Goal: Communication & Community: Answer question/provide support

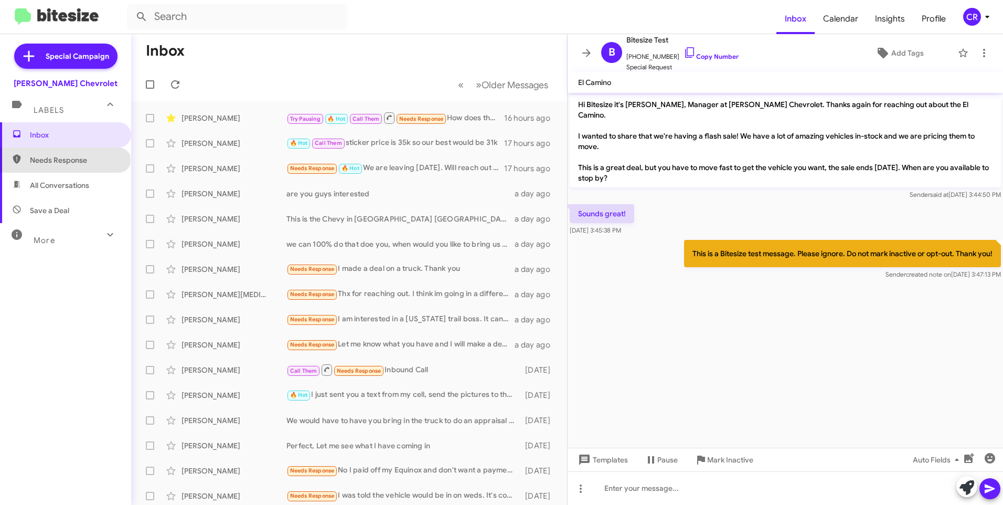
click at [65, 162] on span "Needs Response" at bounding box center [74, 160] width 89 height 10
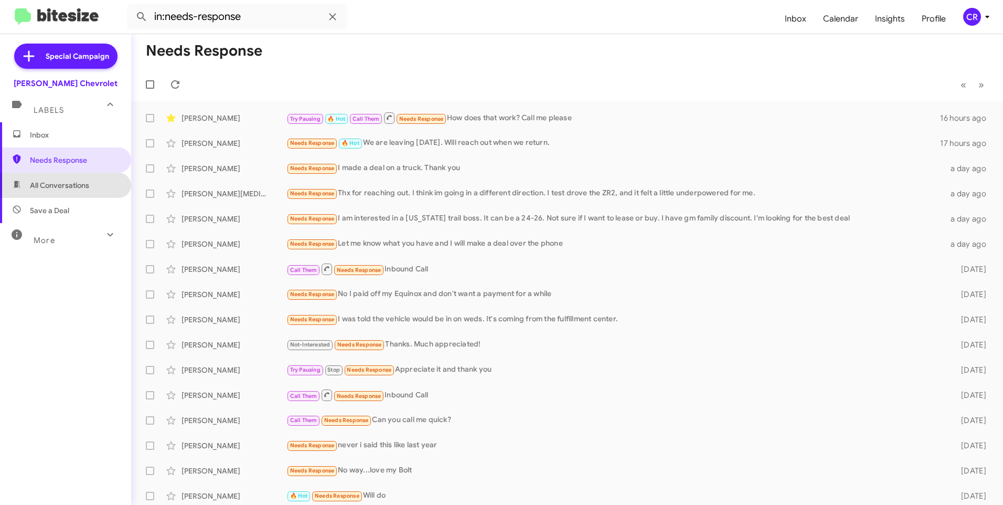
click at [70, 187] on span "All Conversations" at bounding box center [59, 185] width 59 height 10
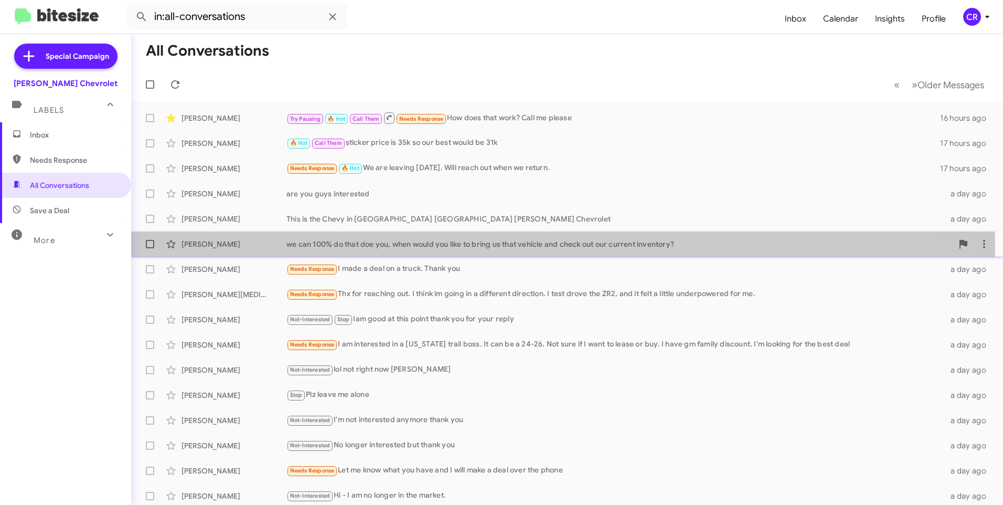
click at [231, 244] on div "[PERSON_NAME]" at bounding box center [234, 244] width 105 height 10
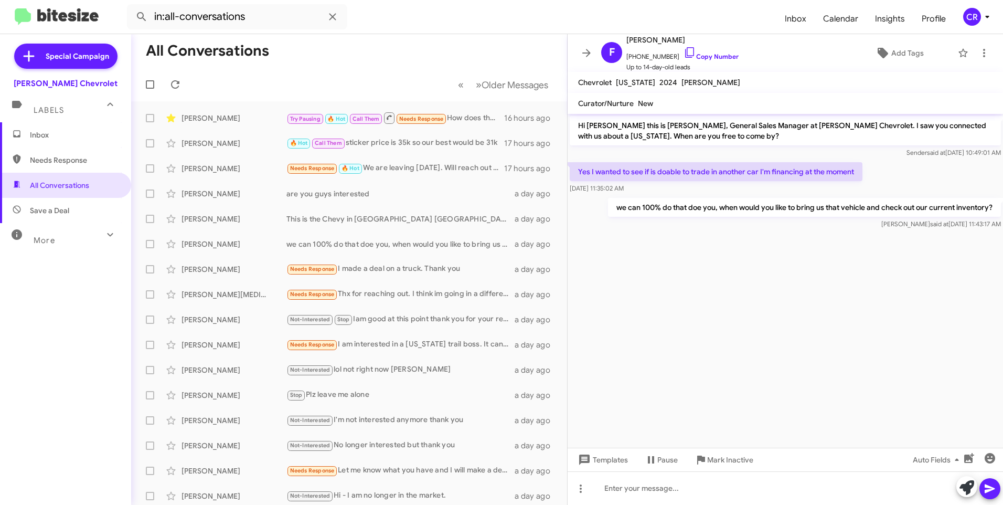
click at [59, 160] on span "Needs Response" at bounding box center [74, 160] width 89 height 10
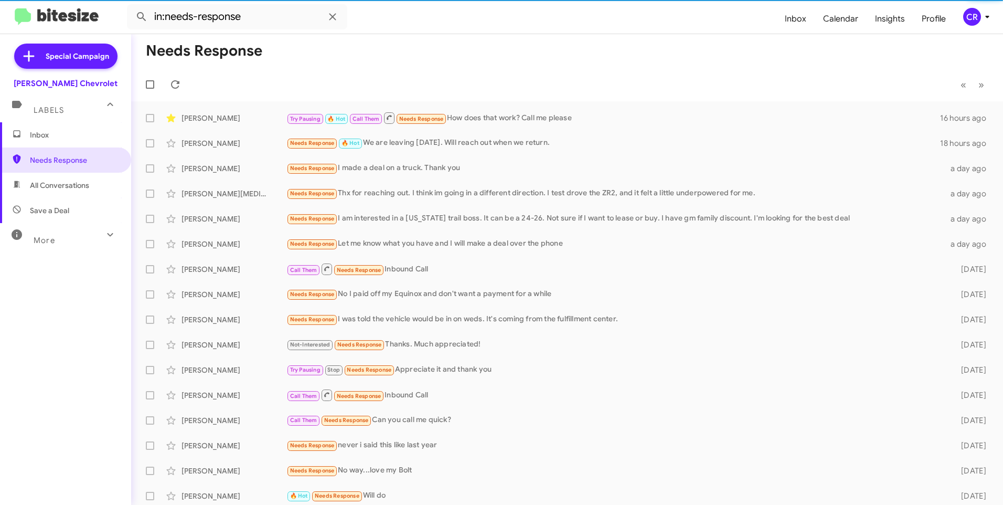
click at [55, 188] on span "All Conversations" at bounding box center [59, 185] width 59 height 10
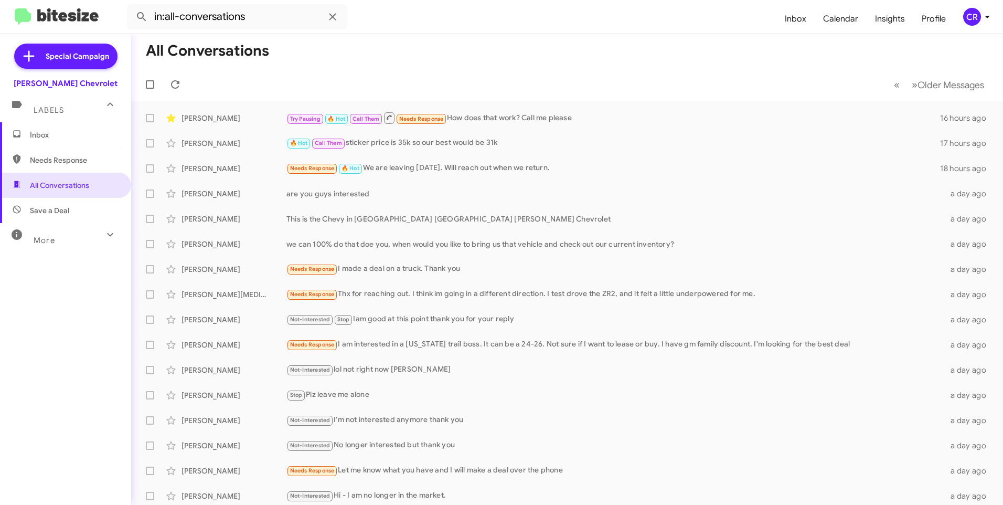
click at [55, 208] on span "Save a Deal" at bounding box center [49, 210] width 39 height 10
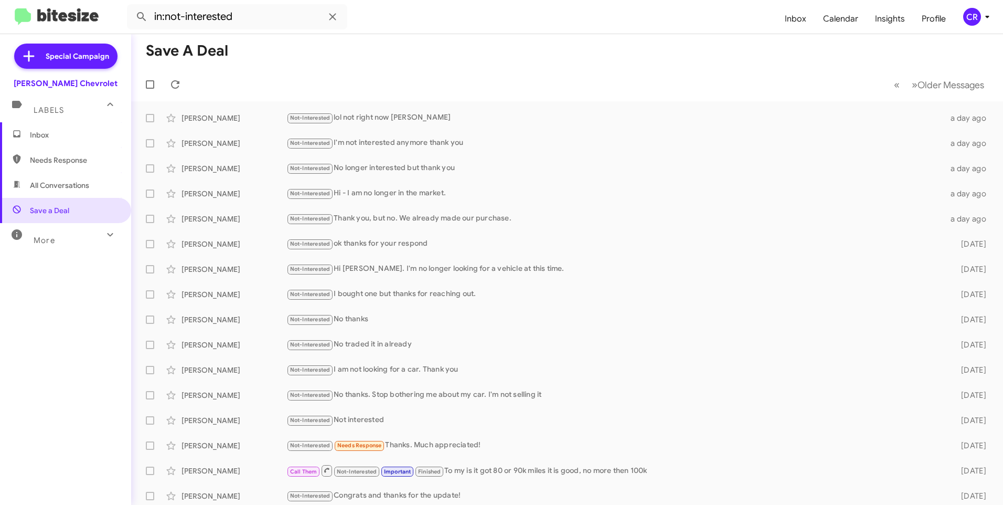
click at [57, 166] on span "Needs Response" at bounding box center [65, 159] width 131 height 25
type input "in:needs-response"
